Goal: Task Accomplishment & Management: Manage account settings

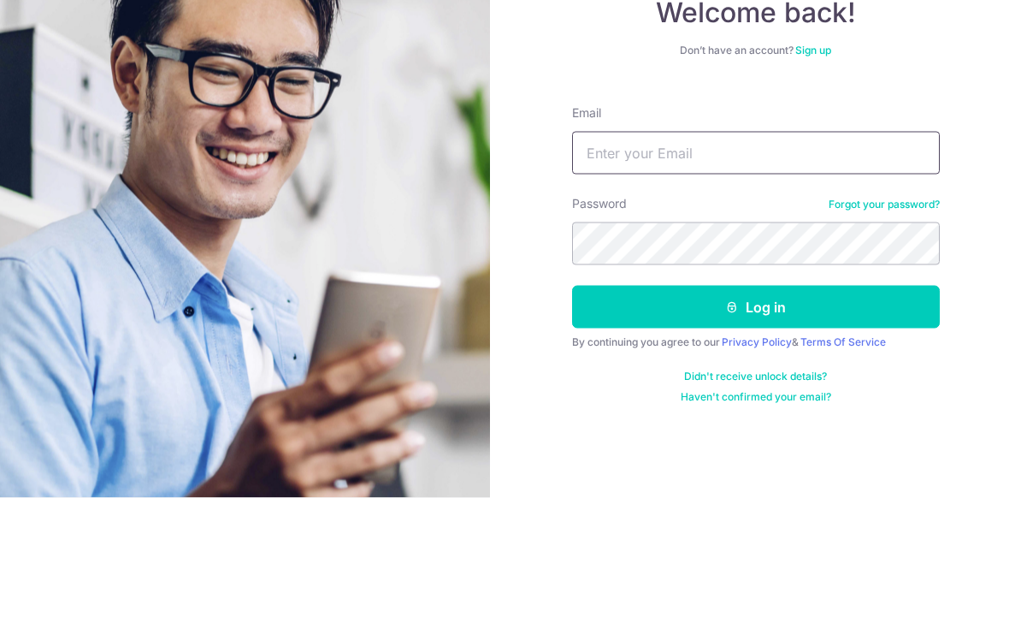
type input "[EMAIL_ADDRESS][DOMAIN_NAME]"
click at [755, 405] on button "Log in" at bounding box center [756, 426] width 368 height 43
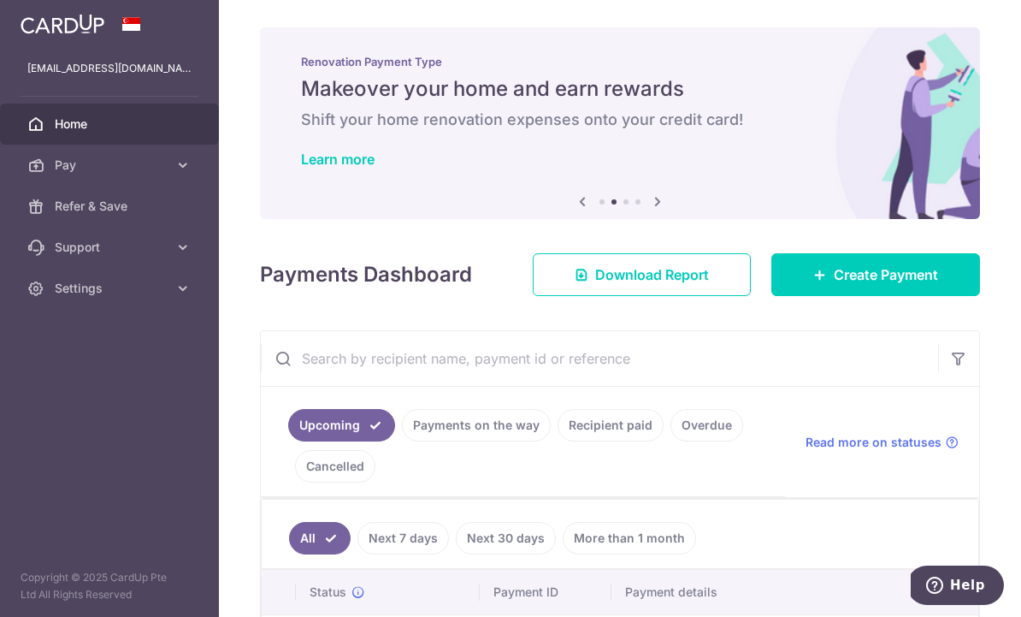
click at [0, 0] on icon "button" at bounding box center [0, 0] width 0 height 0
click at [173, 297] on link "Settings" at bounding box center [109, 288] width 219 height 41
click at [100, 381] on link "Logout" at bounding box center [109, 370] width 219 height 41
